Goal: Task Accomplishment & Management: Use online tool/utility

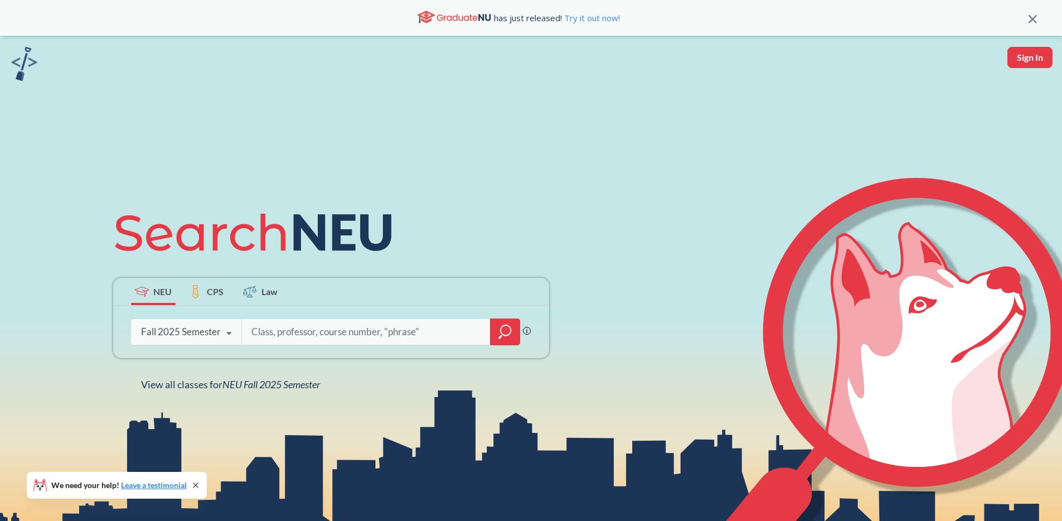
click at [1022, 56] on button "Sign In" at bounding box center [1030, 57] width 45 height 21
select select "US"
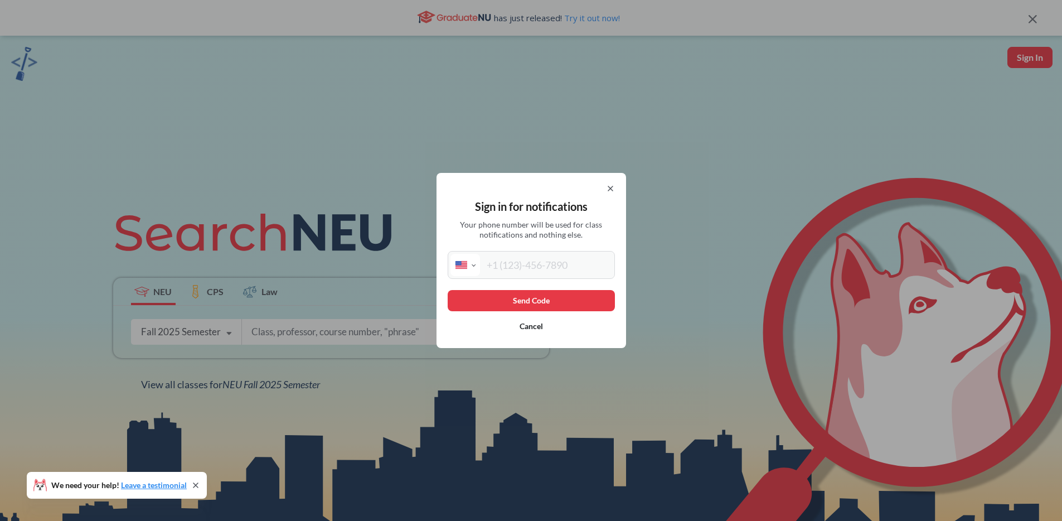
click at [536, 264] on input "tel" at bounding box center [546, 265] width 132 height 22
type input "[PHONE_NUMBER]"
click at [554, 305] on button "Send Code" at bounding box center [531, 300] width 167 height 21
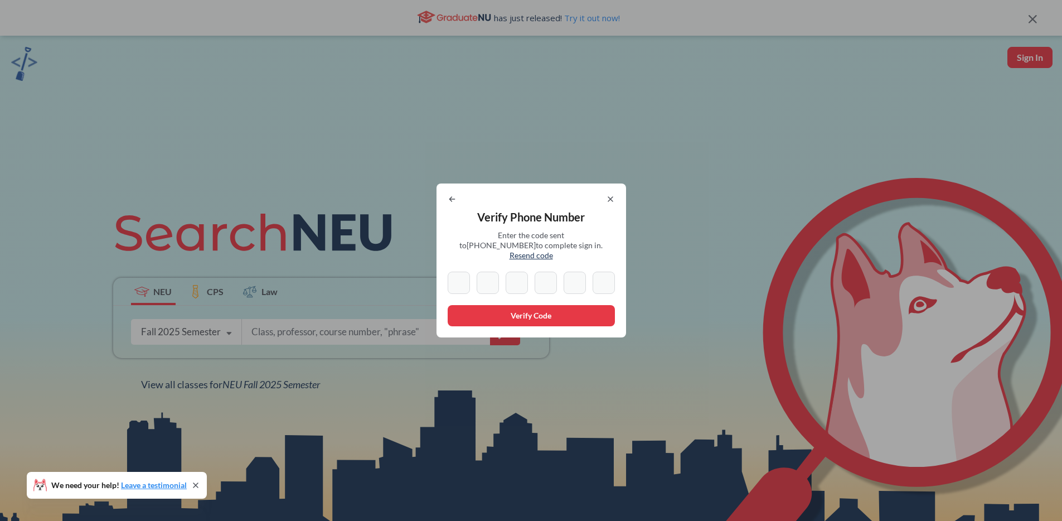
type input "9"
type input "8"
type input "9"
type input "3"
type input "0"
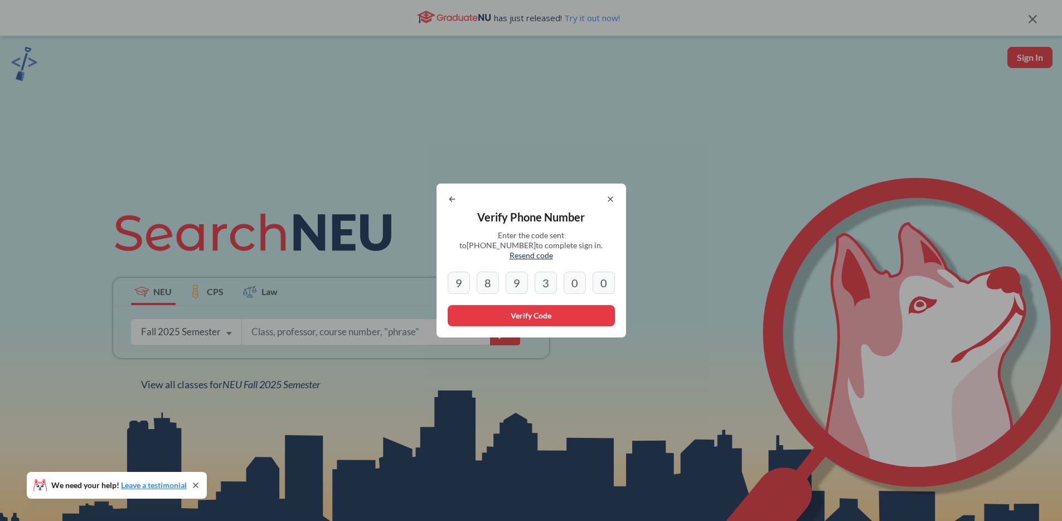
type input "0"
click at [518, 317] on button "Verify Code" at bounding box center [531, 315] width 167 height 21
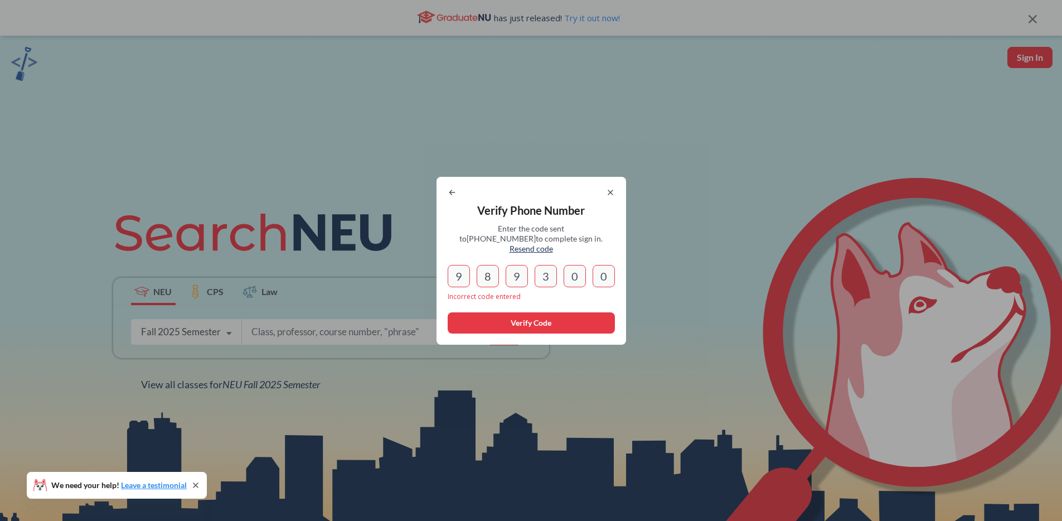
click at [469, 270] on input "9" at bounding box center [459, 276] width 22 height 22
type input "9"
click at [615, 276] on input "0" at bounding box center [604, 276] width 22 height 22
type input "0"
click at [547, 273] on input "3" at bounding box center [546, 276] width 22 height 22
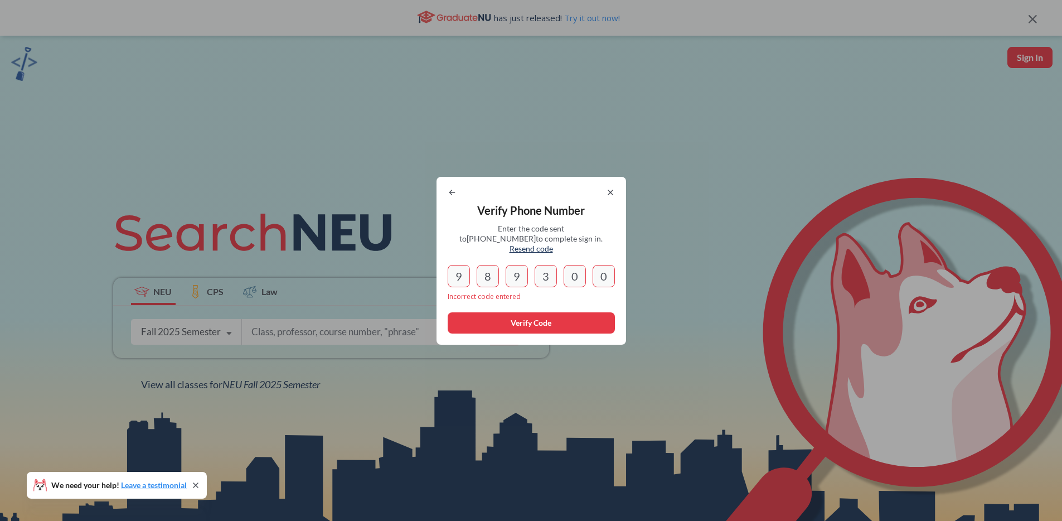
click at [554, 275] on input "3" at bounding box center [546, 276] width 22 height 22
type input "3"
click at [613, 195] on icon at bounding box center [610, 192] width 4 height 4
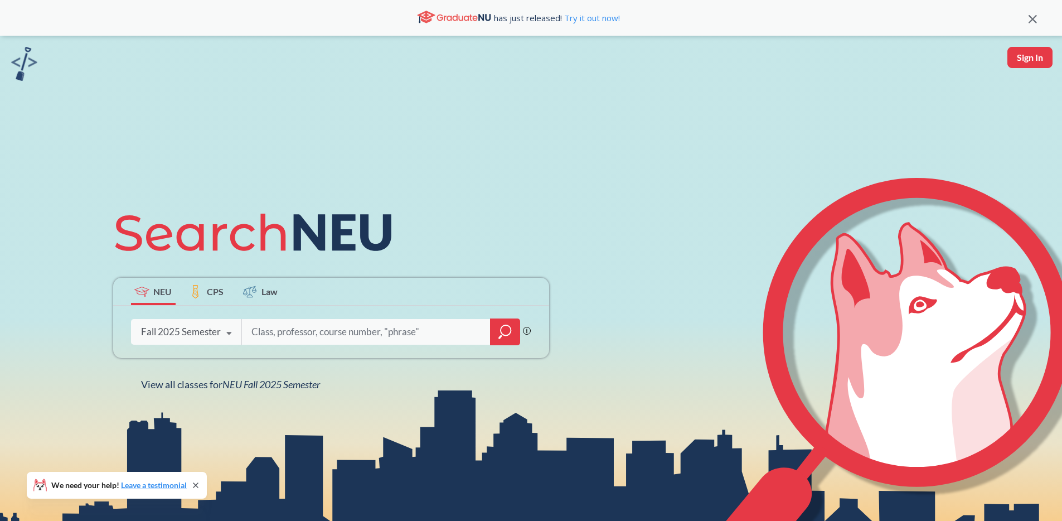
click at [1028, 65] on button "Sign In" at bounding box center [1030, 57] width 45 height 21
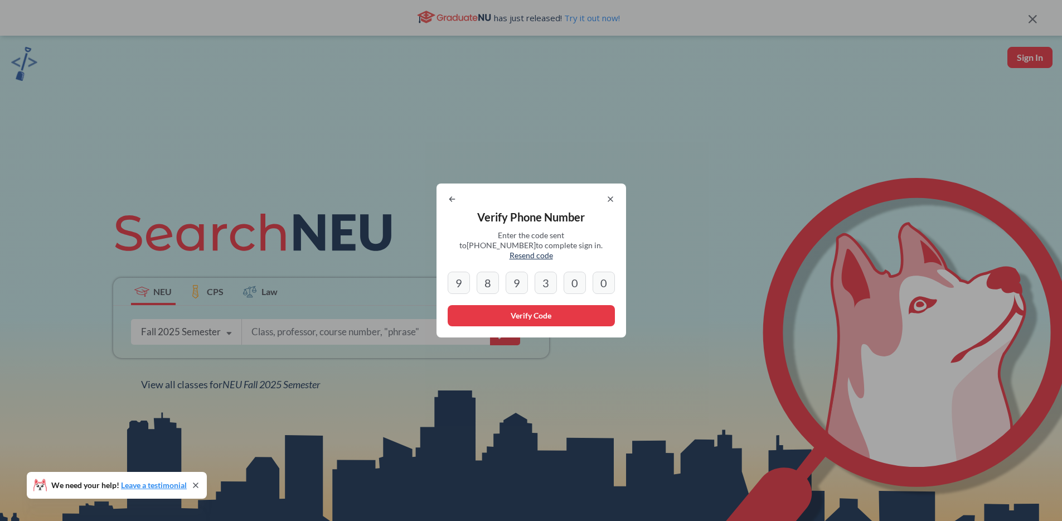
click at [611, 265] on div "Verify Phone Number Enter the code sent to [PHONE_NUMBER] to complete sign in. …" at bounding box center [532, 260] width 190 height 154
click at [610, 276] on input "0" at bounding box center [604, 283] width 22 height 22
type input "0"
click at [586, 277] on input "0" at bounding box center [575, 283] width 22 height 22
click at [554, 280] on input "3" at bounding box center [546, 283] width 22 height 22
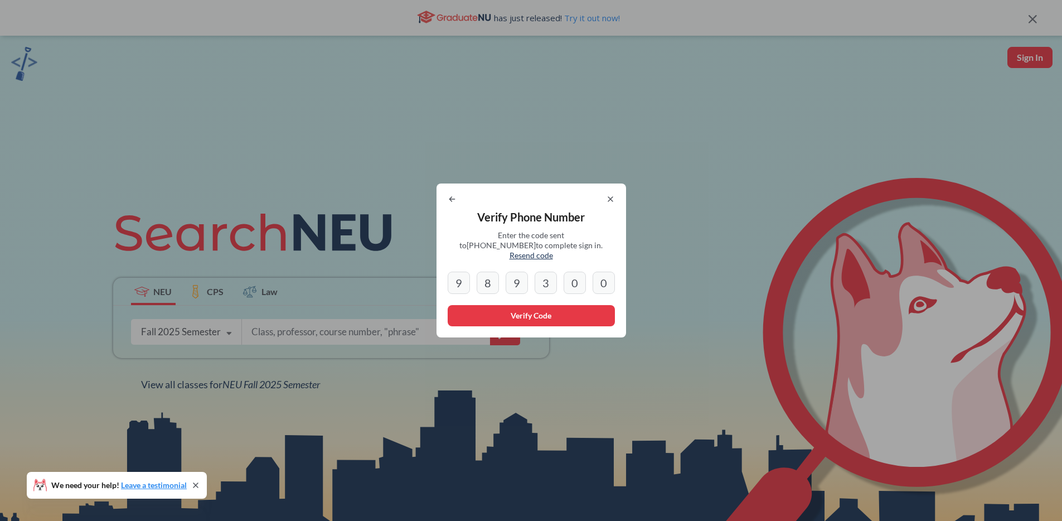
type input "3"
click at [606, 278] on input "0" at bounding box center [604, 283] width 22 height 22
drag, startPoint x: 603, startPoint y: 279, endPoint x: 630, endPoint y: 275, distance: 27.6
click at [630, 275] on div "Verify Phone Number Enter the code sent to [PHONE_NUMBER] to complete sign in. …" at bounding box center [531, 260] width 1062 height 521
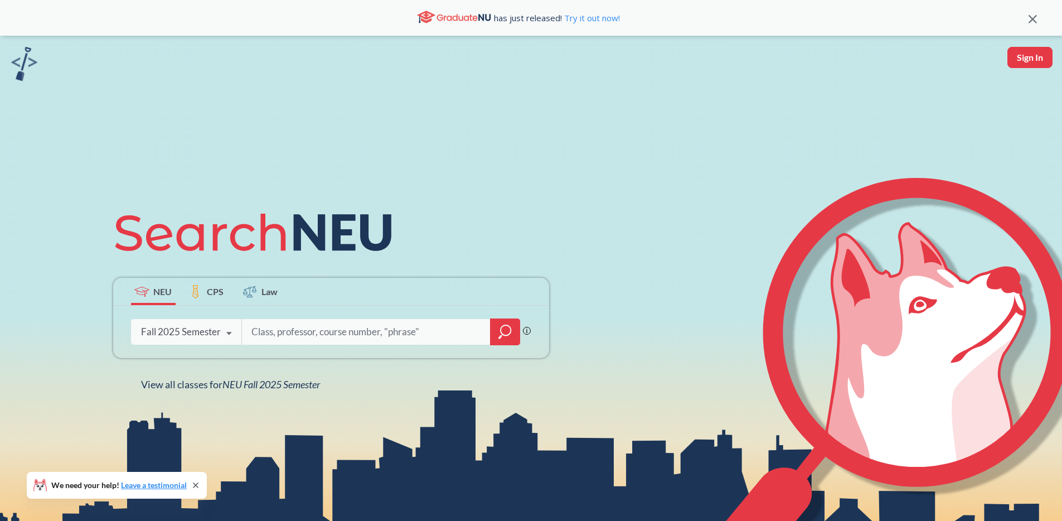
click at [1027, 63] on button "Sign In" at bounding box center [1030, 57] width 45 height 21
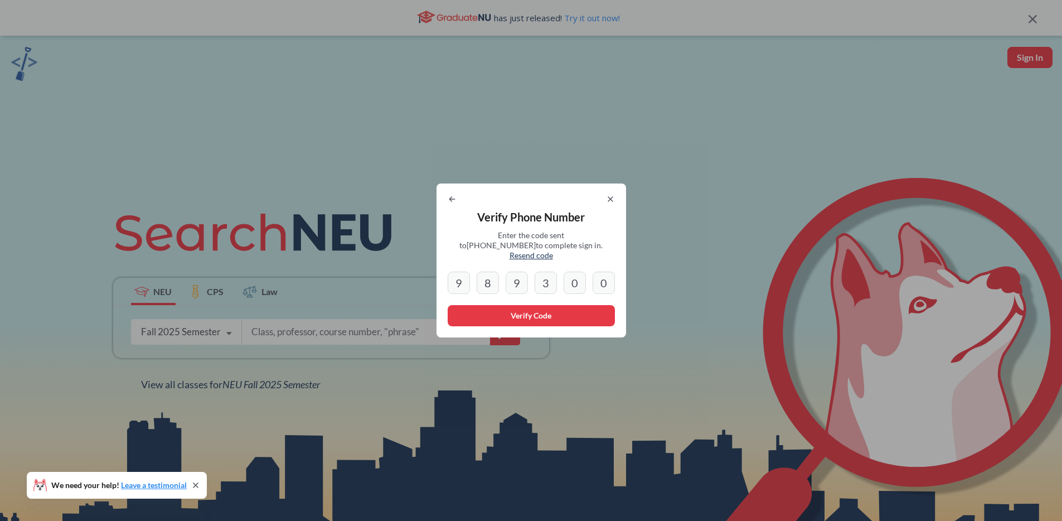
drag, startPoint x: 597, startPoint y: 282, endPoint x: 616, endPoint y: 279, distance: 19.8
click at [615, 279] on input "0" at bounding box center [604, 283] width 22 height 22
type input "0"
click at [614, 273] on input "0" at bounding box center [604, 283] width 22 height 22
click at [553, 250] on span "Resend code" at bounding box center [531, 254] width 43 height 9
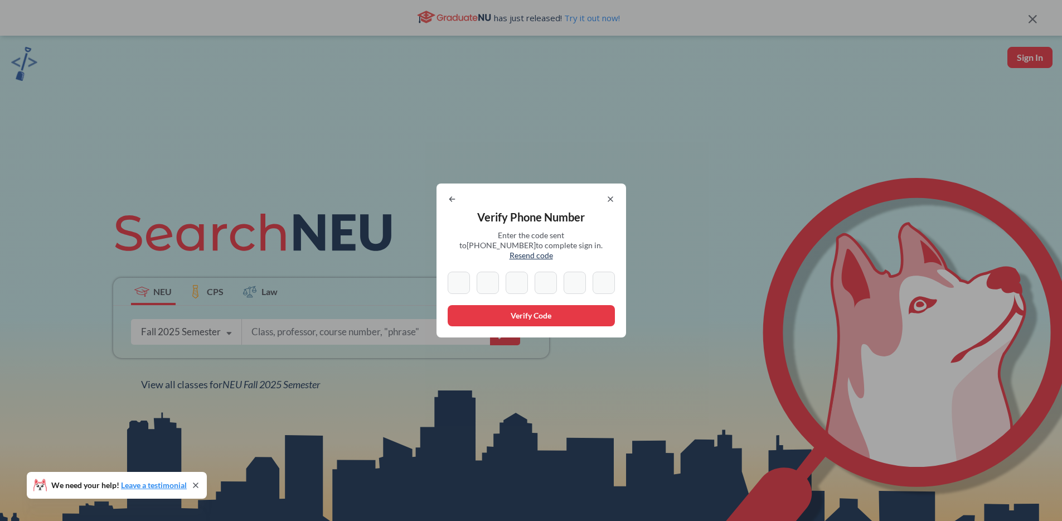
click at [468, 278] on input at bounding box center [459, 283] width 22 height 22
type input "8"
type input "9"
type input "3"
type input "0"
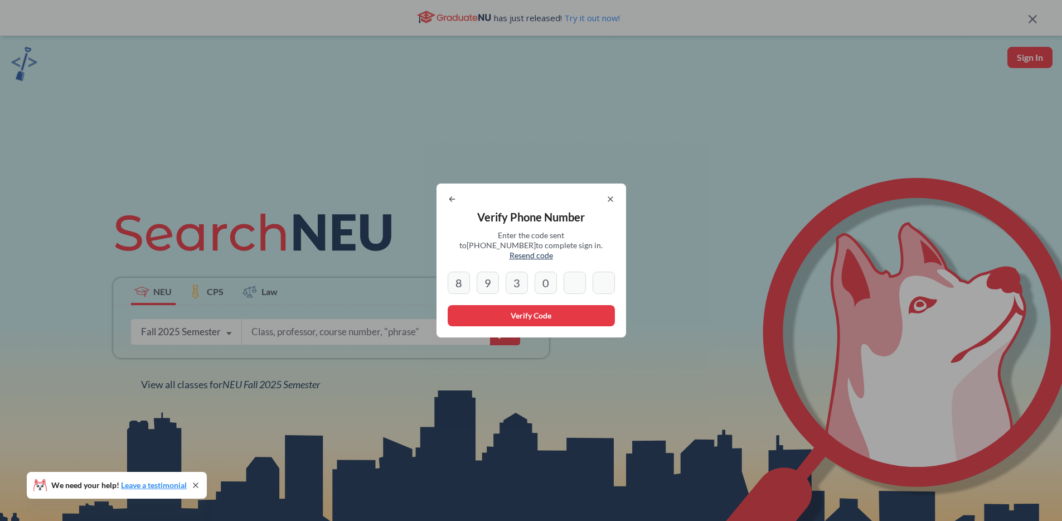
type input "0"
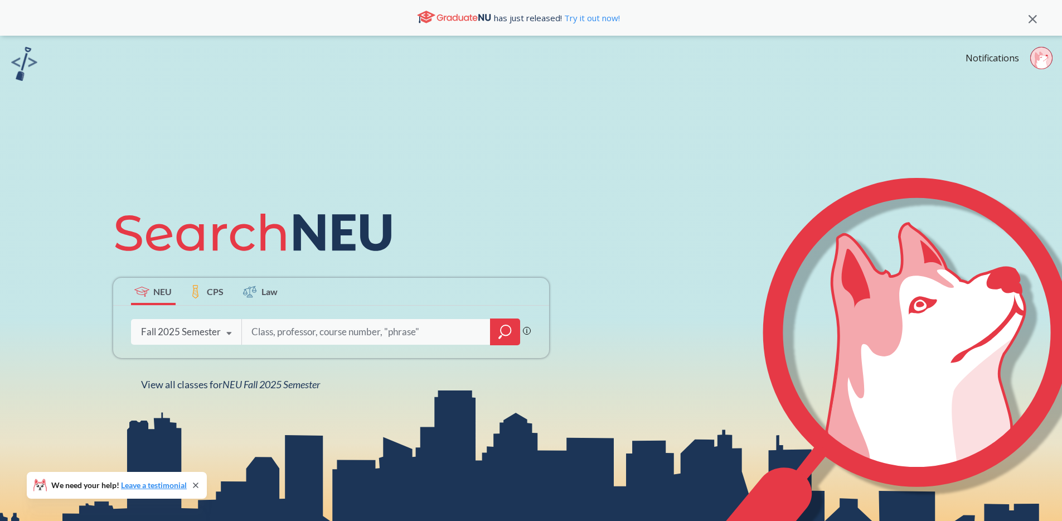
click at [360, 322] on input "search" at bounding box center [366, 331] width 232 height 23
type input "ORGB"
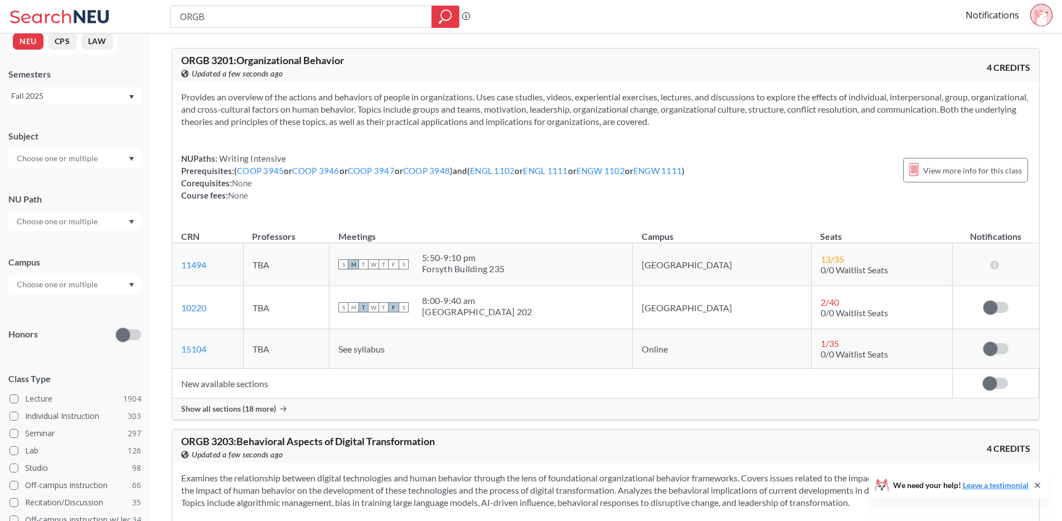
click at [233, 413] on span "Show all sections (18 more)" at bounding box center [228, 409] width 95 height 10
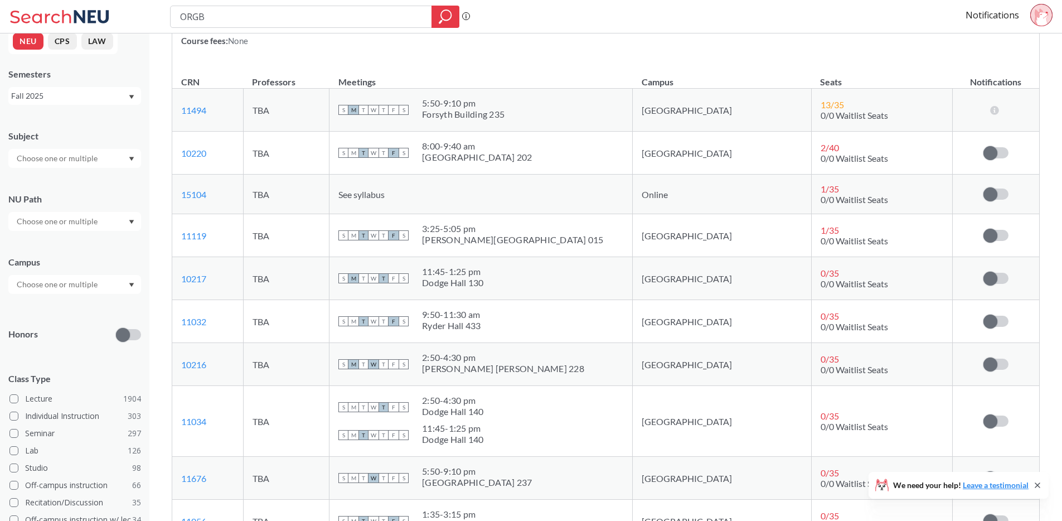
scroll to position [194, 0]
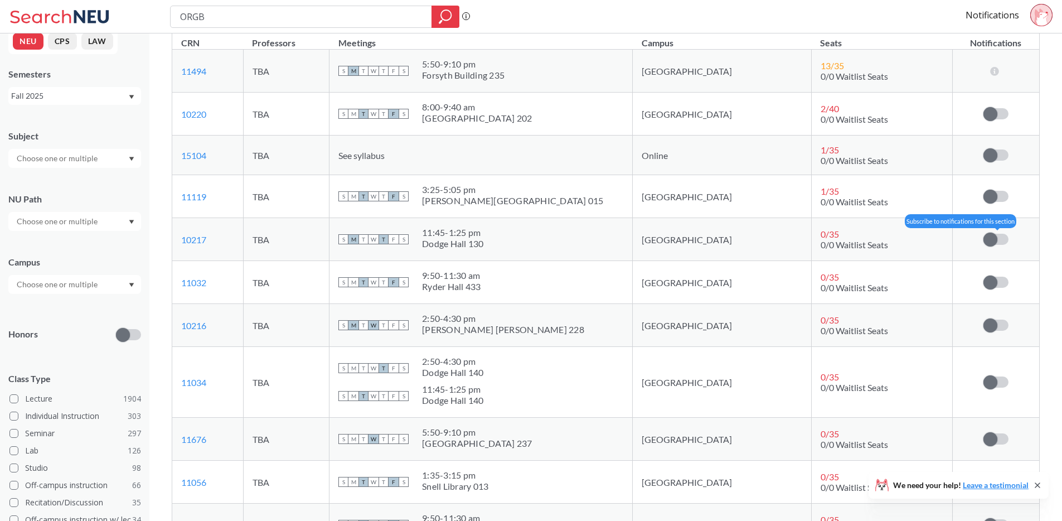
click at [1002, 237] on label at bounding box center [996, 239] width 25 height 11
click at [984, 234] on input "checkbox" at bounding box center [984, 234] width 0 height 0
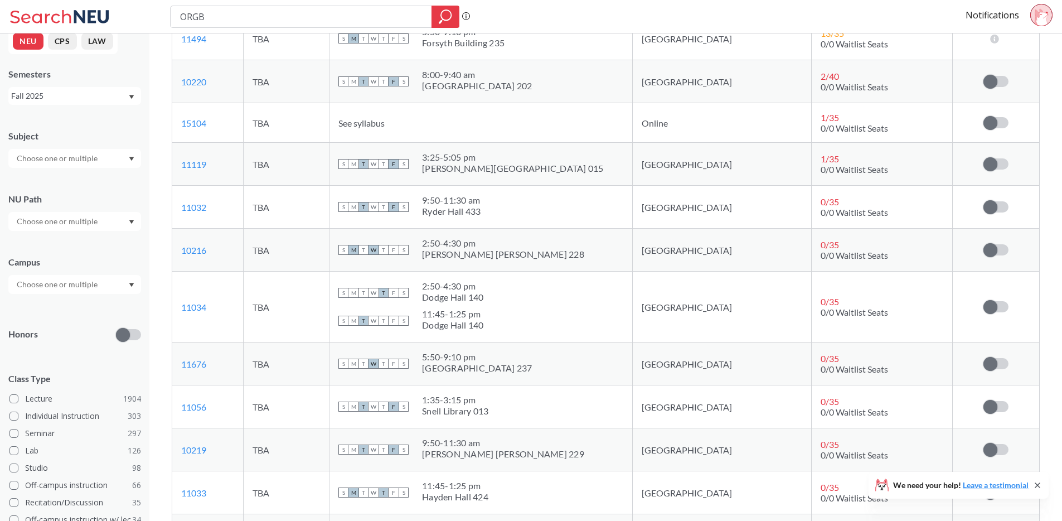
scroll to position [516, 0]
click at [989, 253] on span at bounding box center [991, 250] width 14 height 14
click at [984, 244] on input "checkbox" at bounding box center [984, 244] width 0 height 0
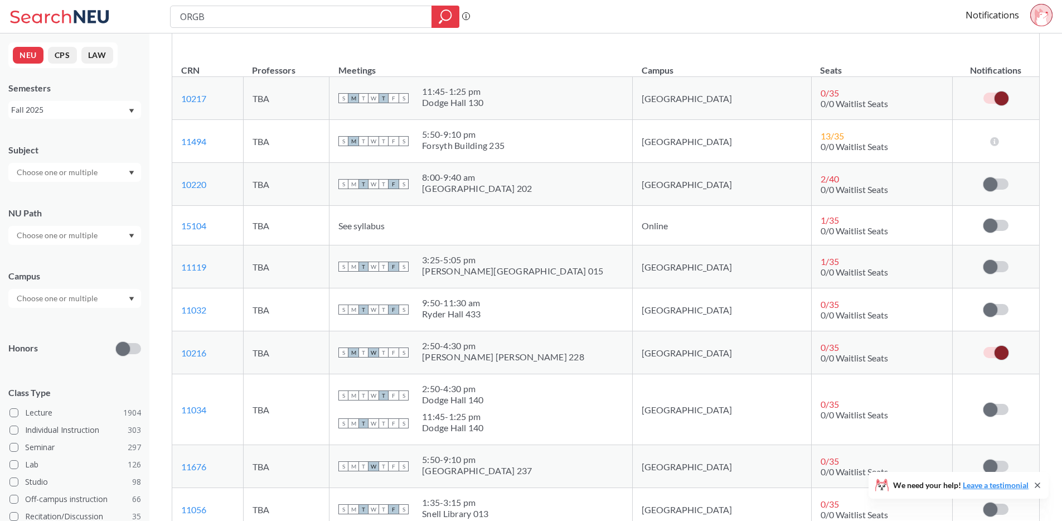
scroll to position [409, 0]
